Goal: Task Accomplishment & Management: Use online tool/utility

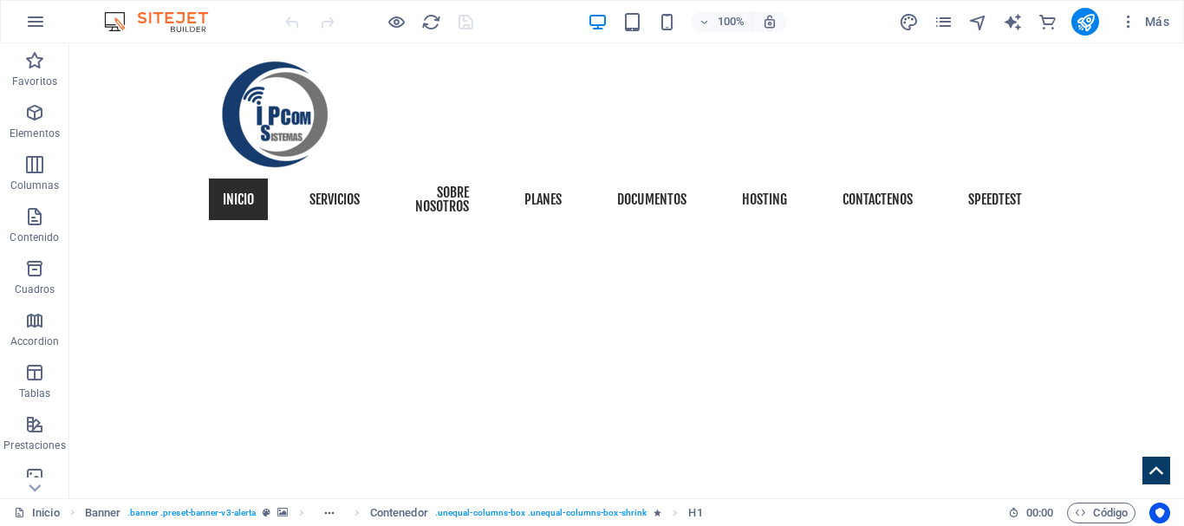
scroll to position [607, 0]
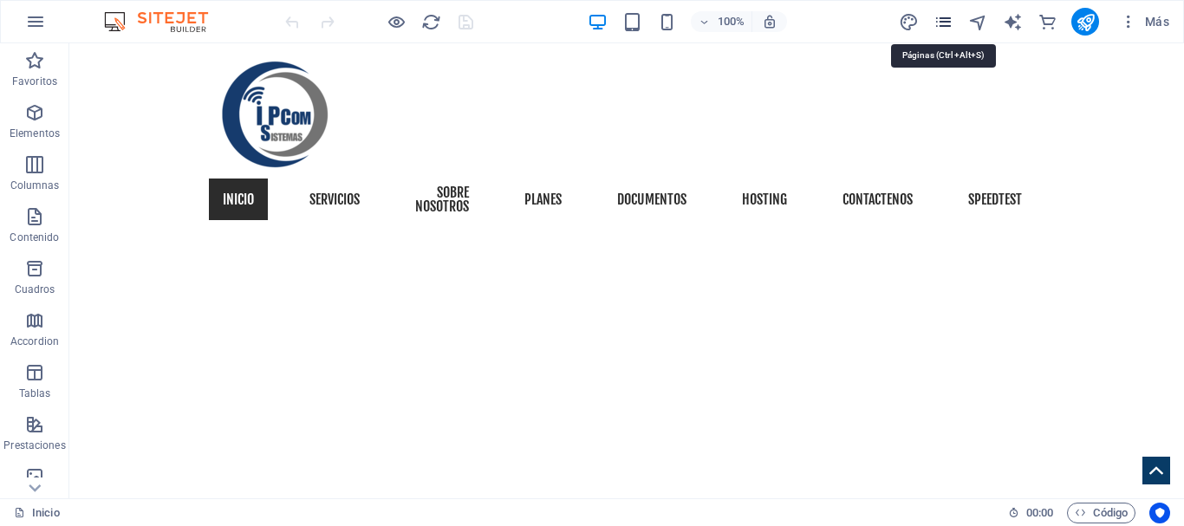
click at [939, 23] on icon "pages" at bounding box center [943, 22] width 20 height 20
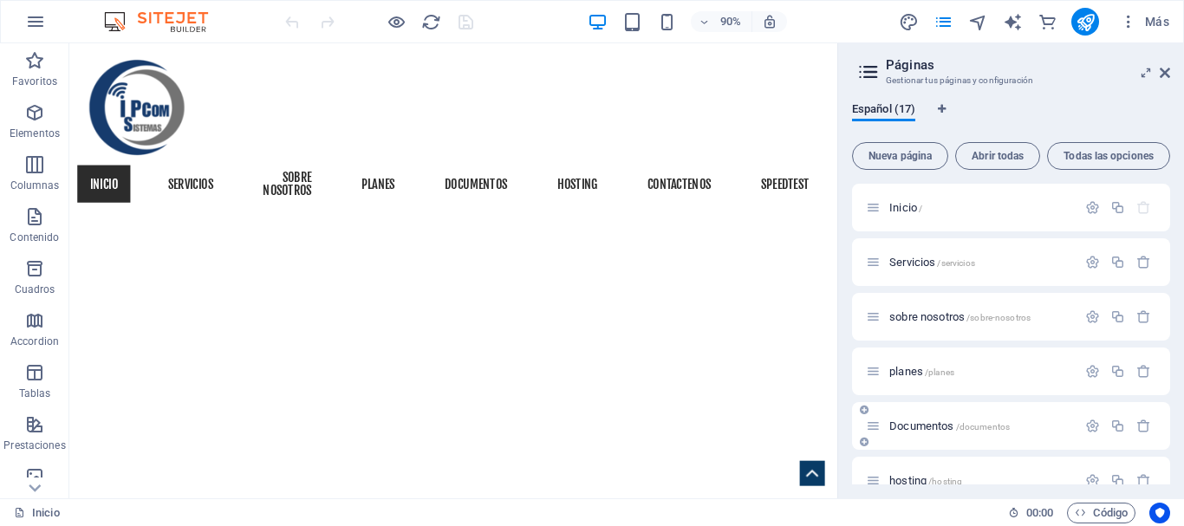
click at [991, 424] on span "/documentos" at bounding box center [983, 427] width 55 height 10
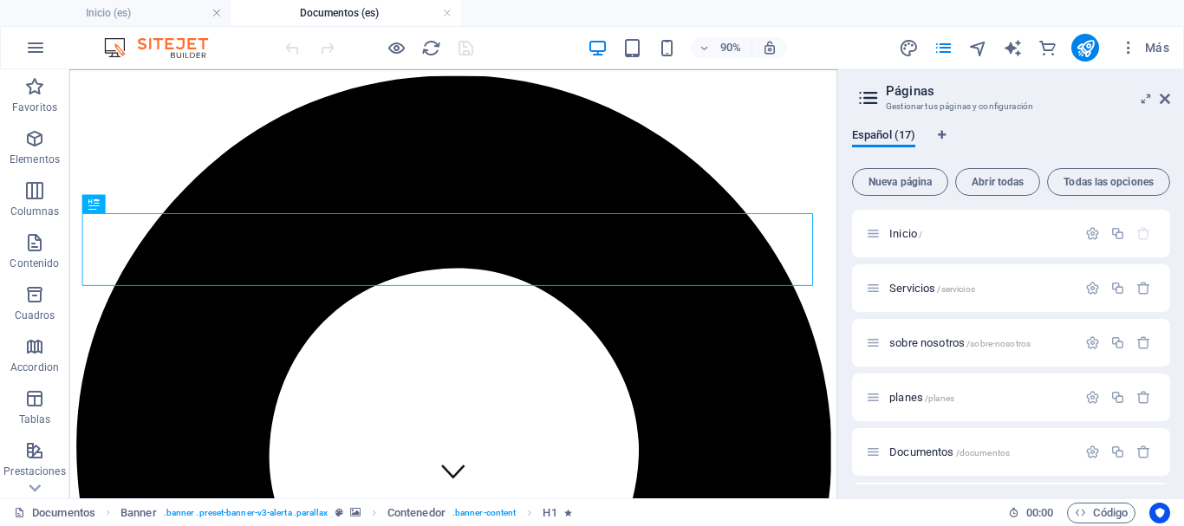
scroll to position [0, 0]
drag, startPoint x: 1163, startPoint y: 94, endPoint x: 1009, endPoint y: 49, distance: 160.9
click at [1163, 94] on icon at bounding box center [1165, 99] width 10 height 14
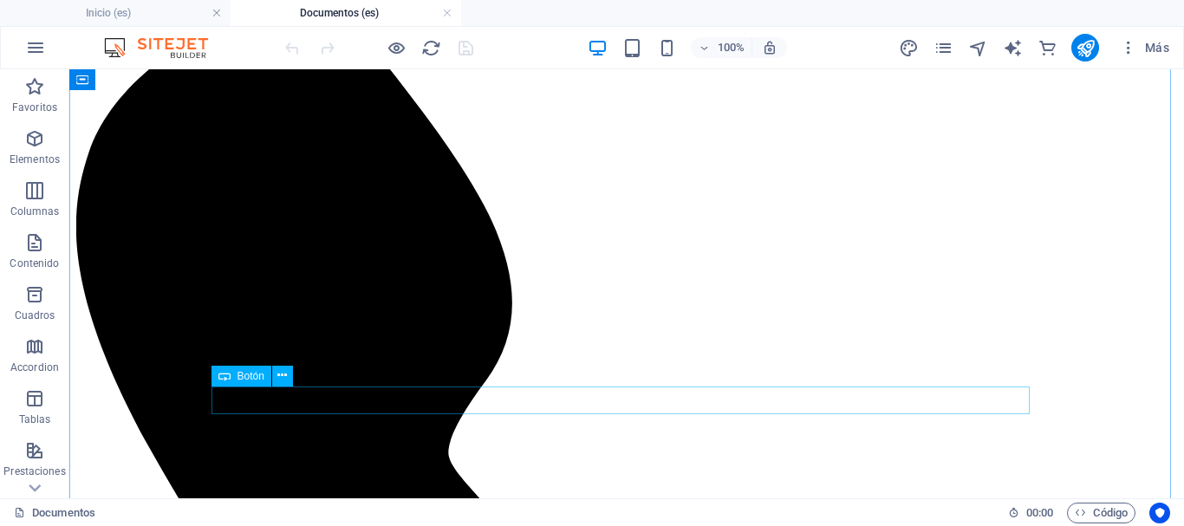
scroll to position [1560, 0]
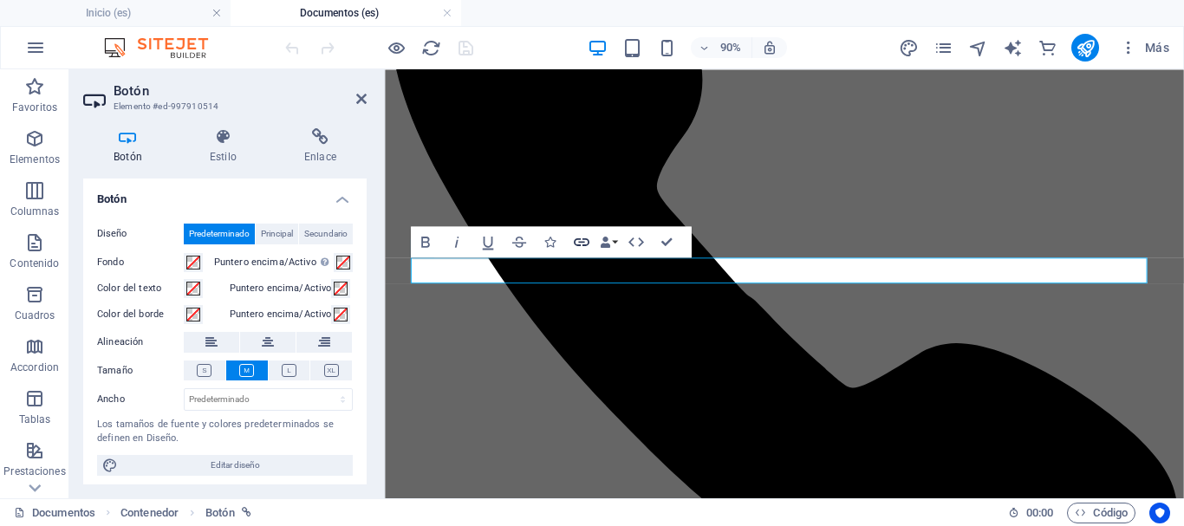
click at [585, 241] on icon "button" at bounding box center [581, 241] width 19 height 19
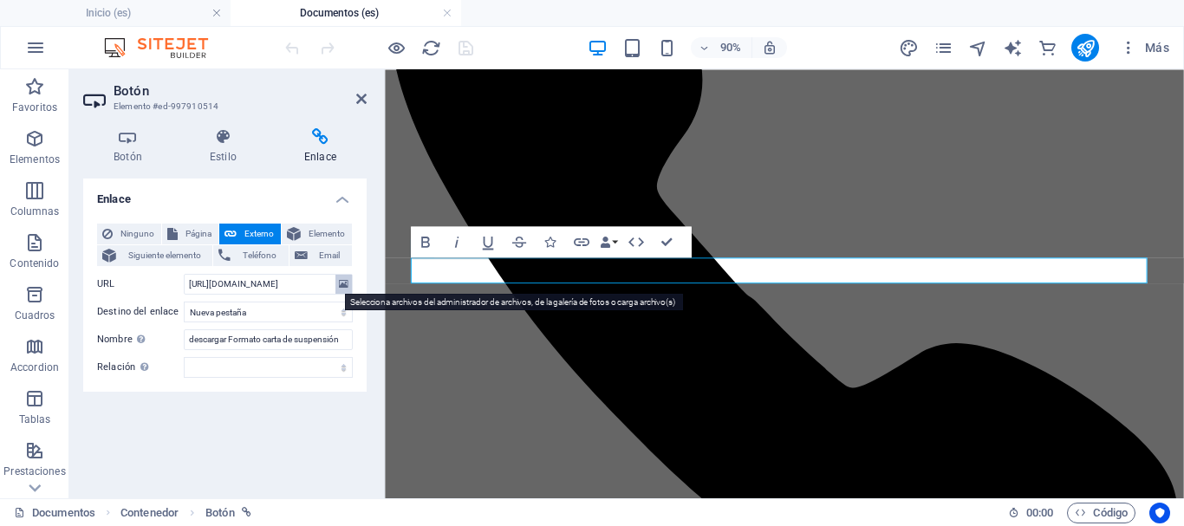
click at [342, 286] on icon at bounding box center [344, 284] width 10 height 19
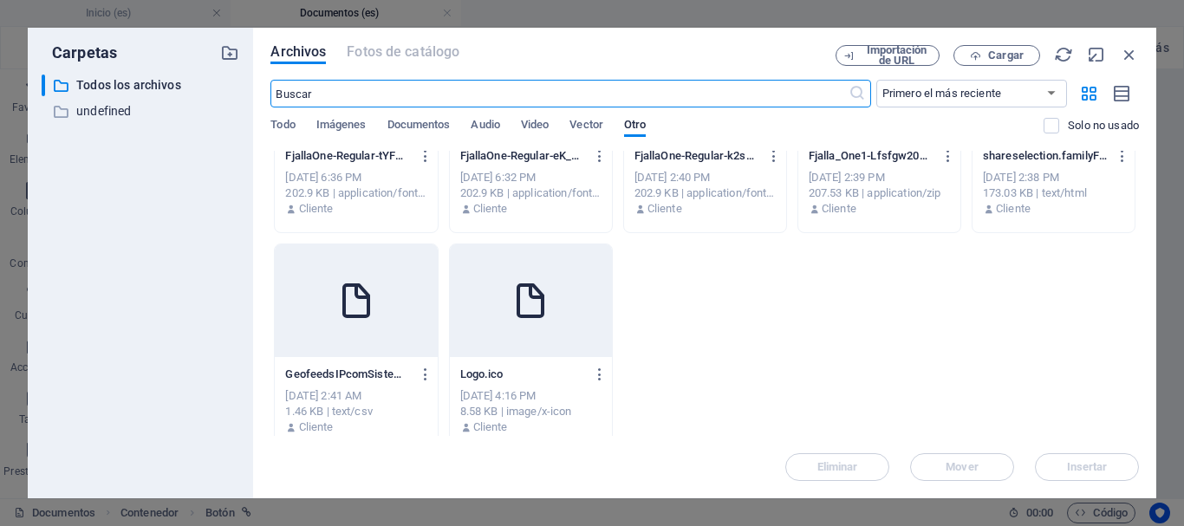
scroll to position [141, 0]
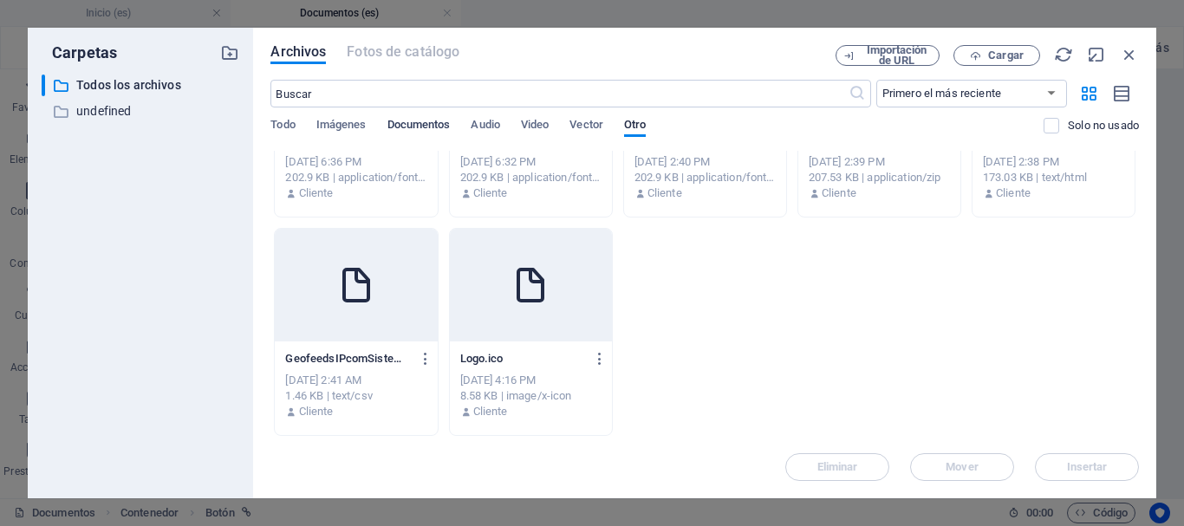
click at [420, 127] on span "Documentos" at bounding box center [418, 126] width 63 height 24
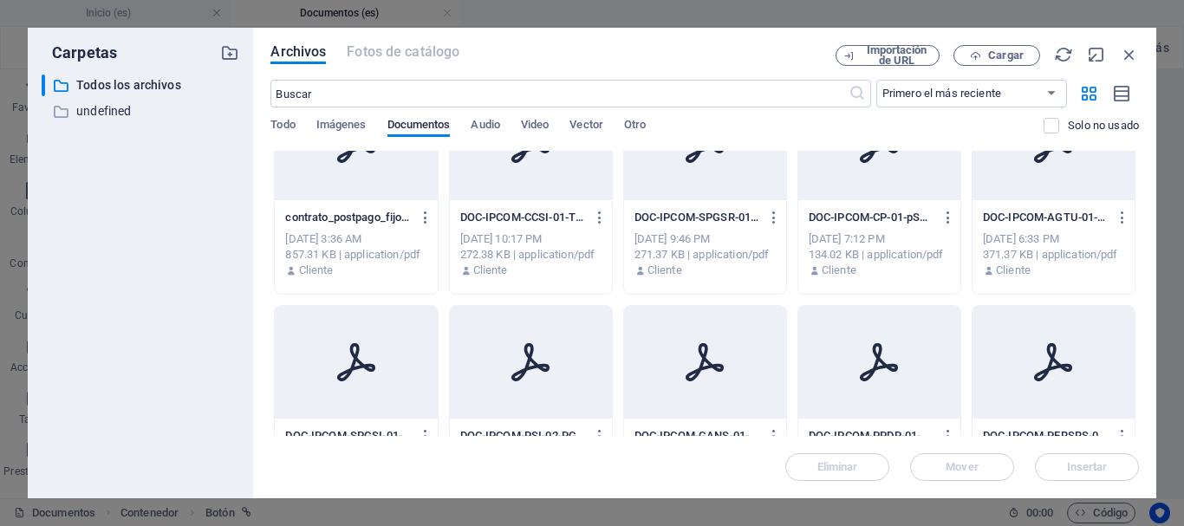
scroll to position [0, 0]
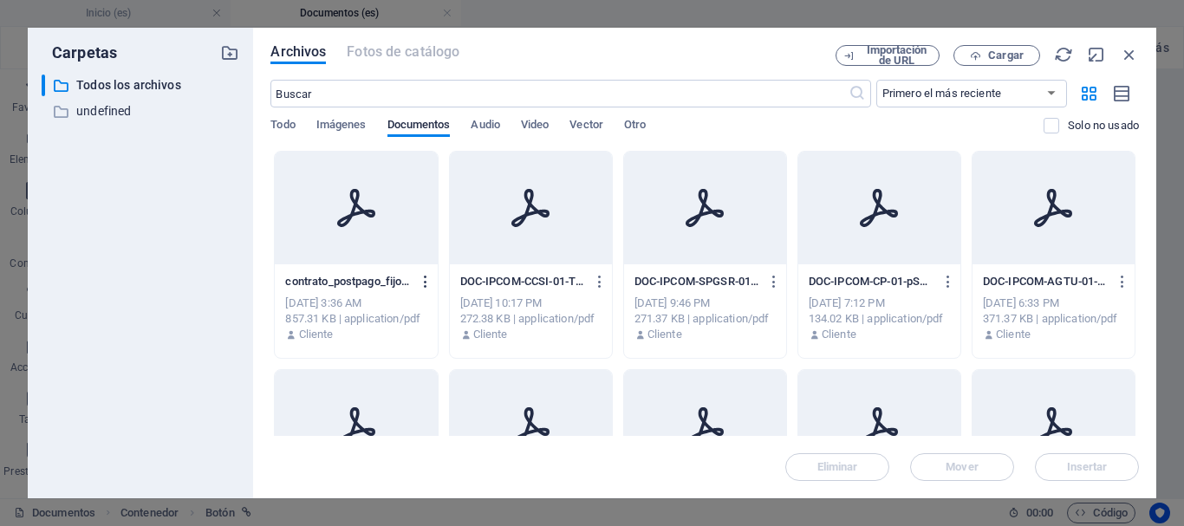
click at [423, 280] on icon "button" at bounding box center [426, 282] width 16 height 16
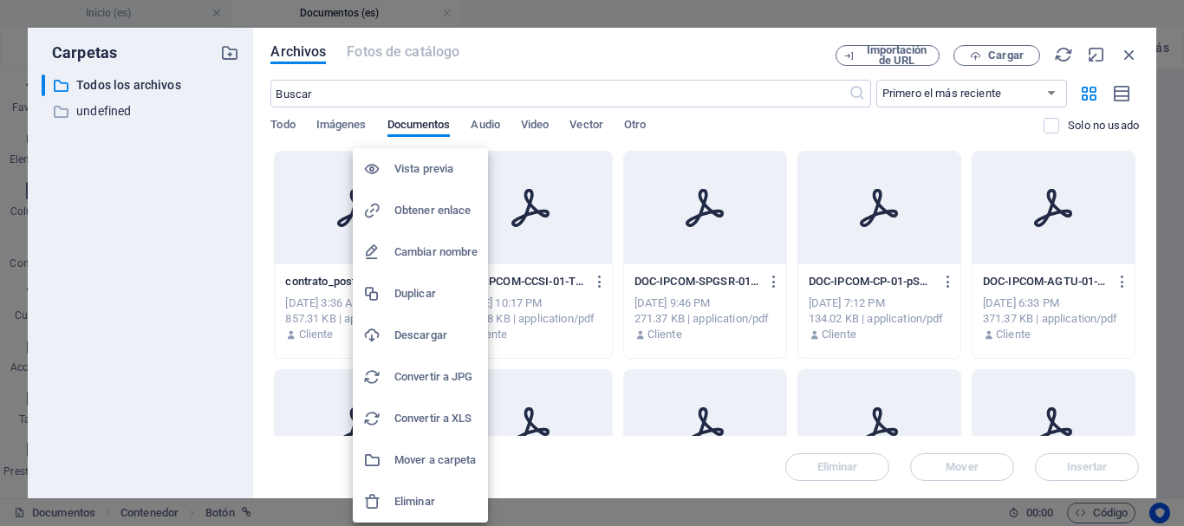
click at [412, 498] on h6 "Eliminar" at bounding box center [435, 501] width 83 height 21
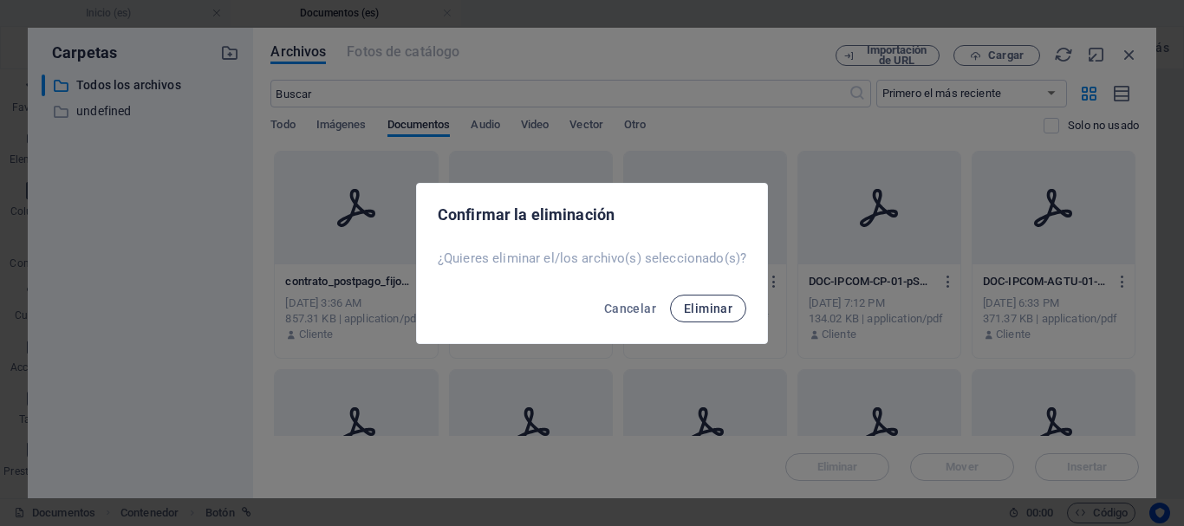
click at [689, 305] on span "Eliminar" at bounding box center [708, 309] width 49 height 14
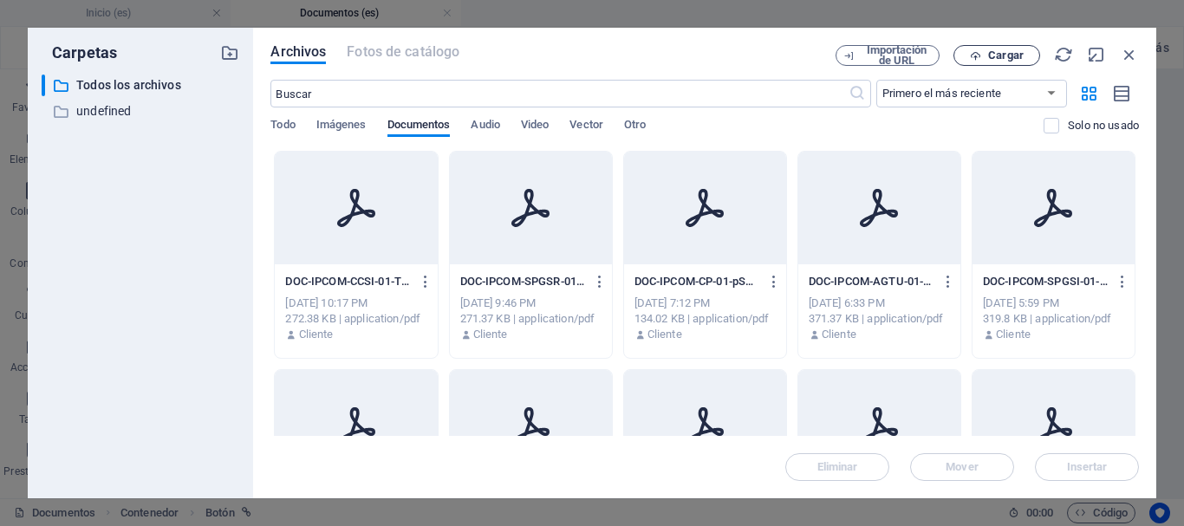
click at [1013, 58] on span "Cargar" at bounding box center [1006, 55] width 36 height 10
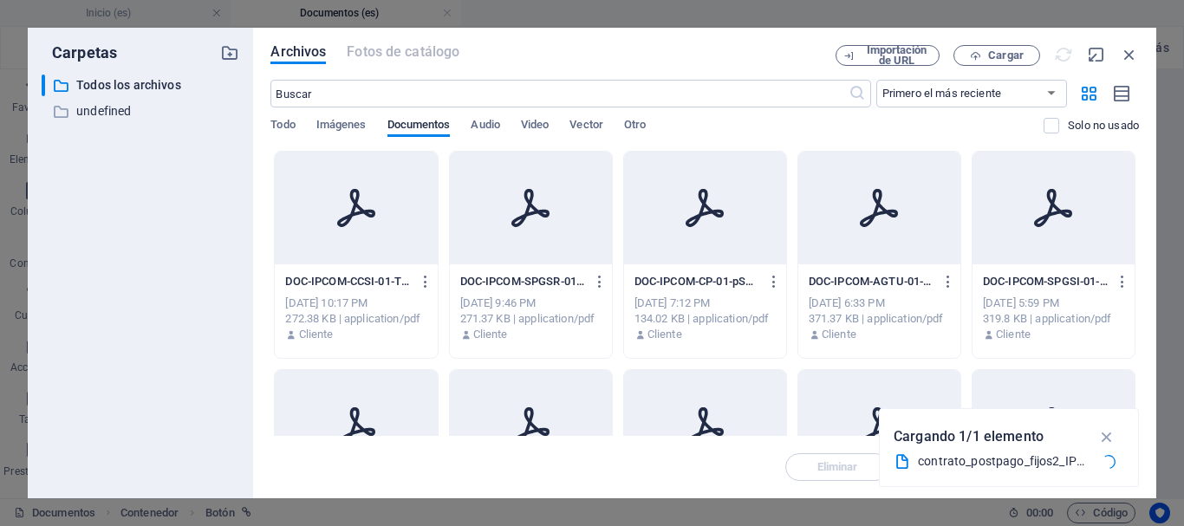
type input "[URL][DOMAIN_NAME]"
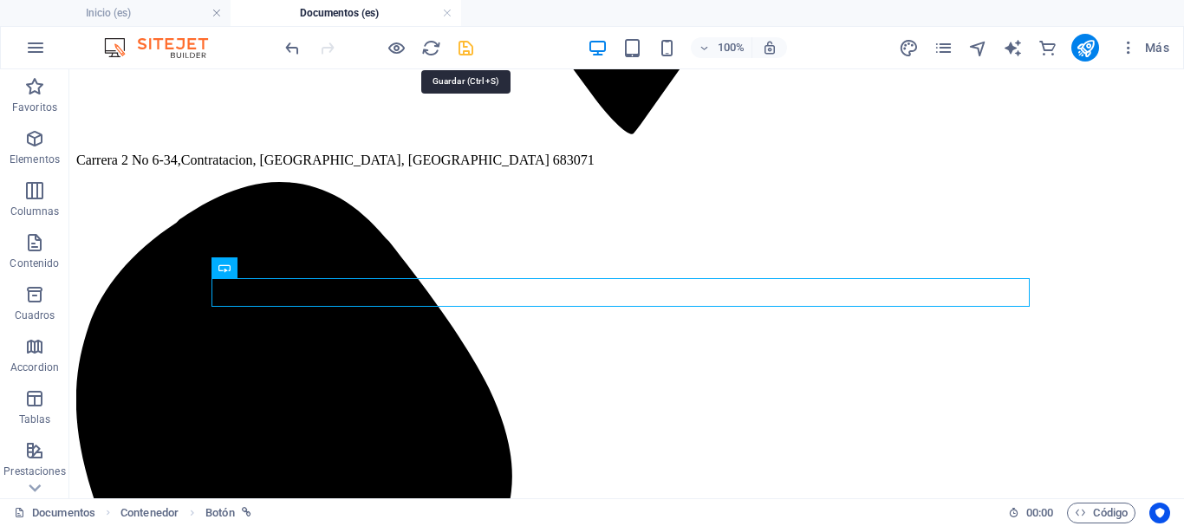
click at [471, 45] on icon "save" at bounding box center [466, 48] width 20 height 20
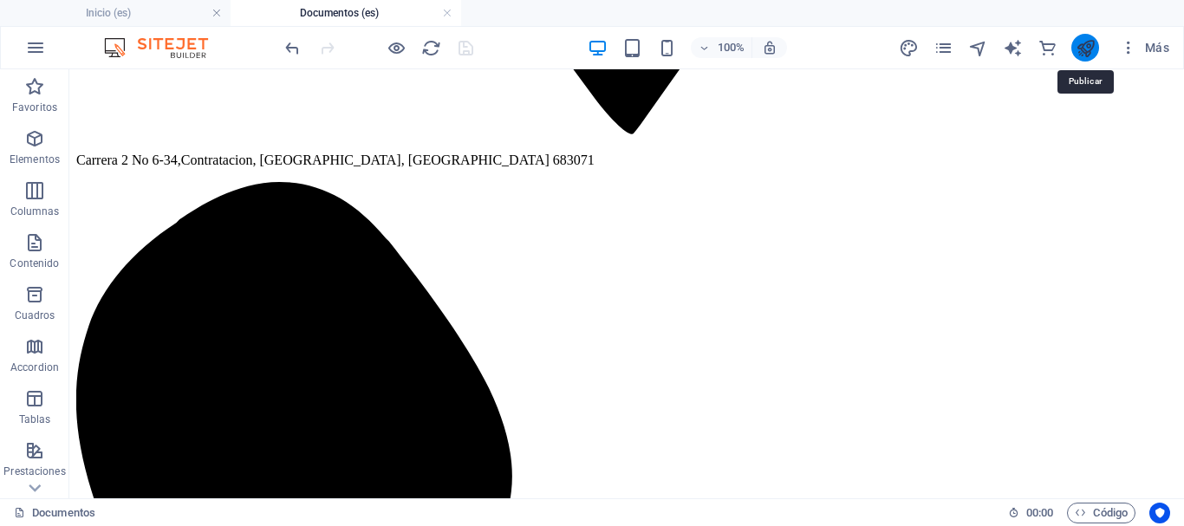
click at [1088, 52] on icon "publish" at bounding box center [1085, 48] width 20 height 20
